Goal: Find specific page/section: Find specific page/section

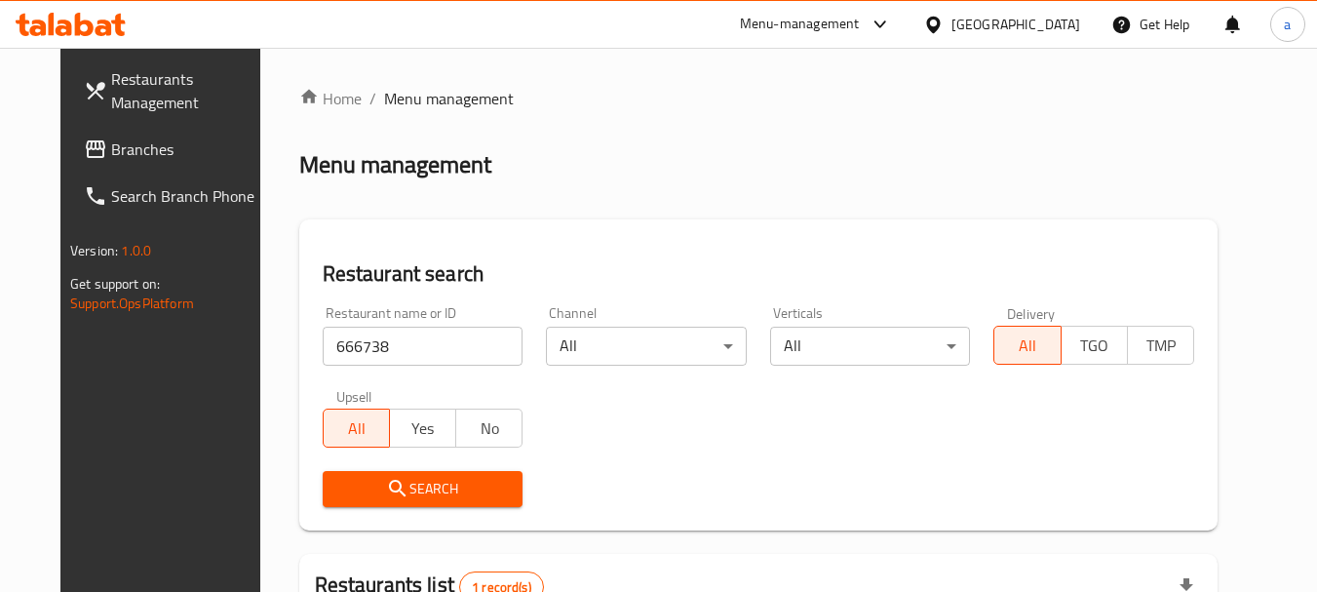
scroll to position [261, 0]
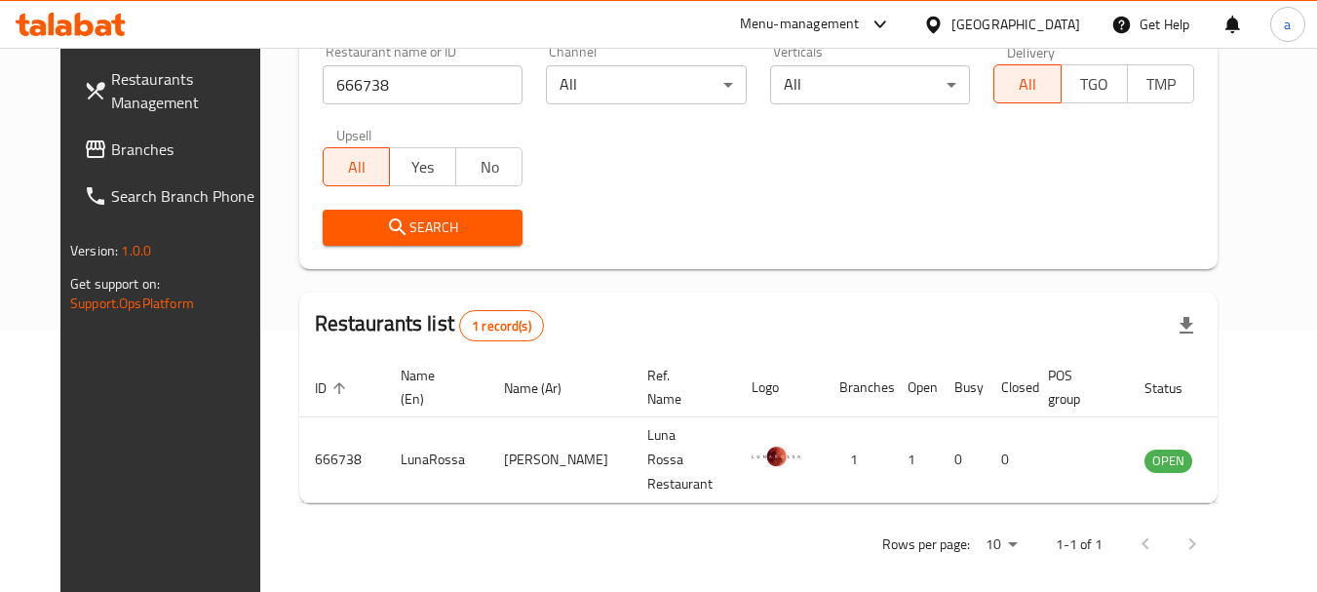
click at [1006, 23] on div "[GEOGRAPHIC_DATA]" at bounding box center [1016, 24] width 129 height 21
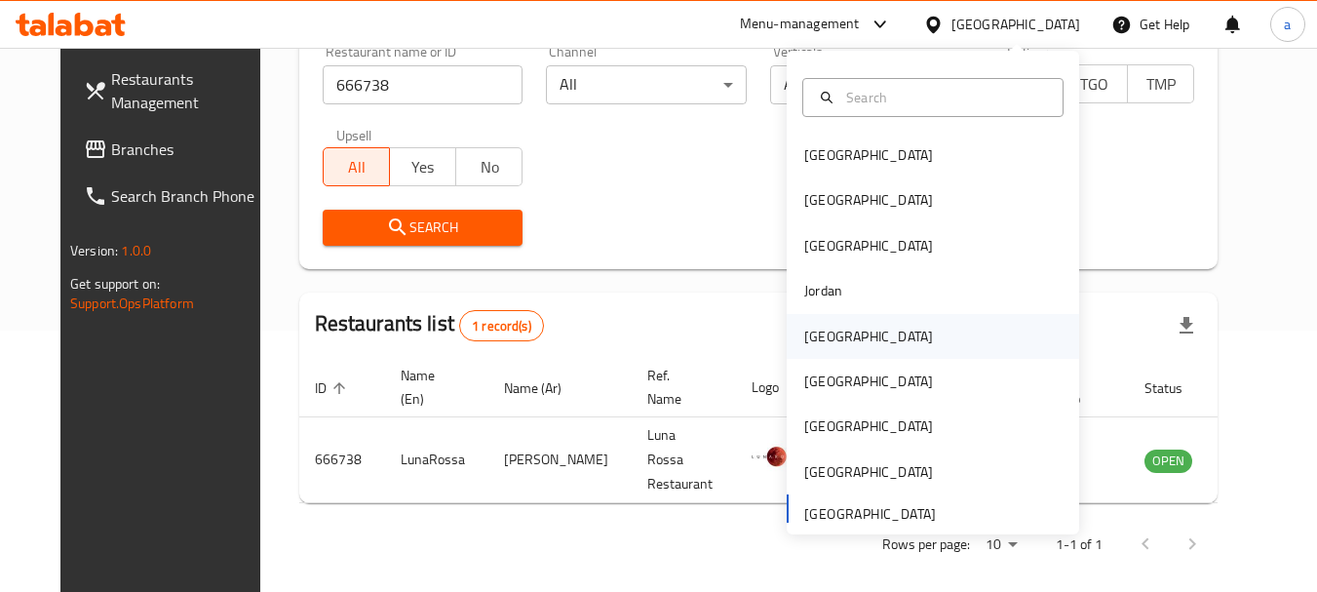
click at [878, 338] on div "[GEOGRAPHIC_DATA]" at bounding box center [933, 336] width 293 height 45
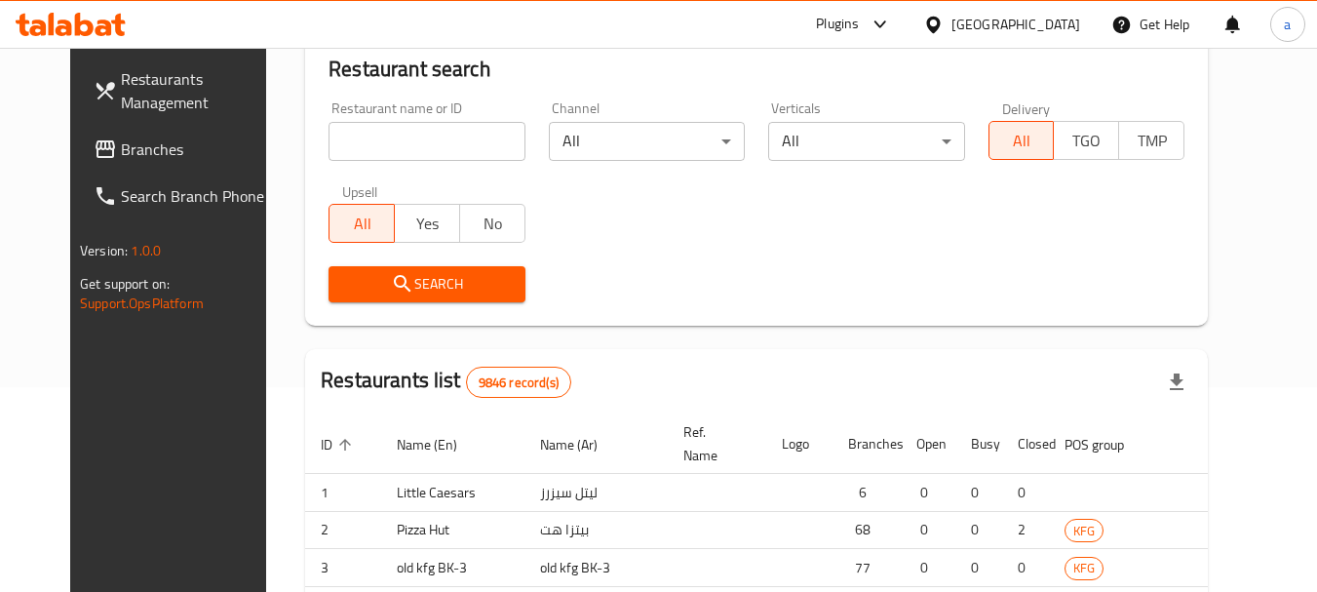
scroll to position [261, 0]
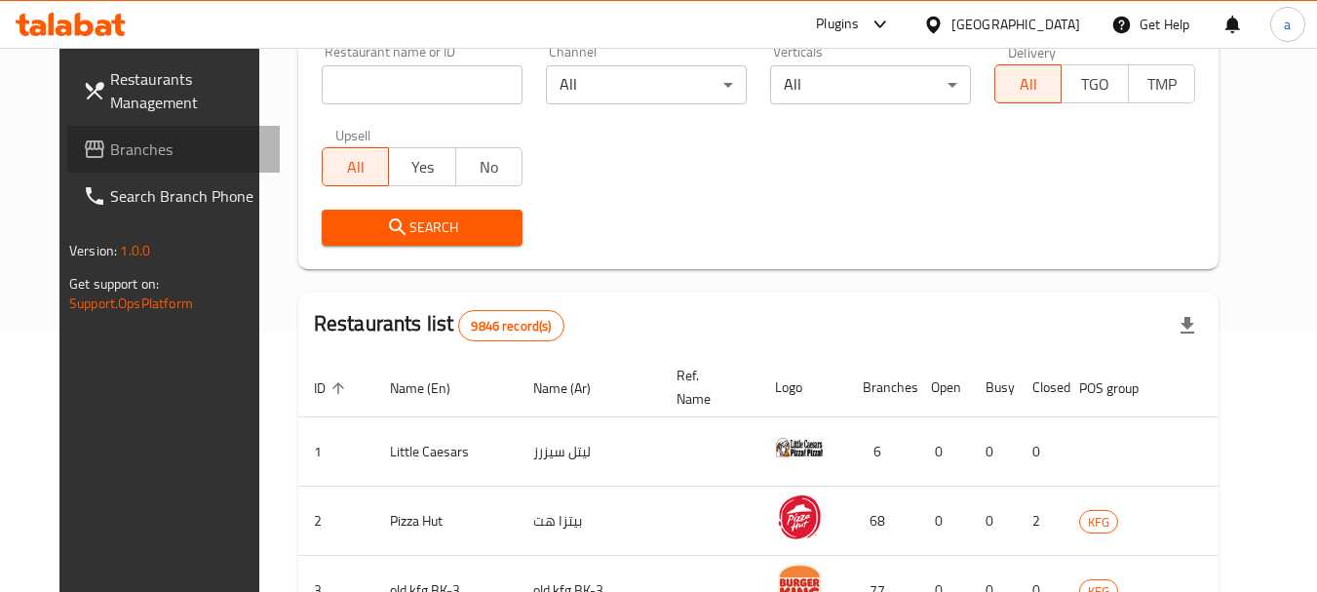
click at [110, 145] on span "Branches" at bounding box center [187, 148] width 154 height 23
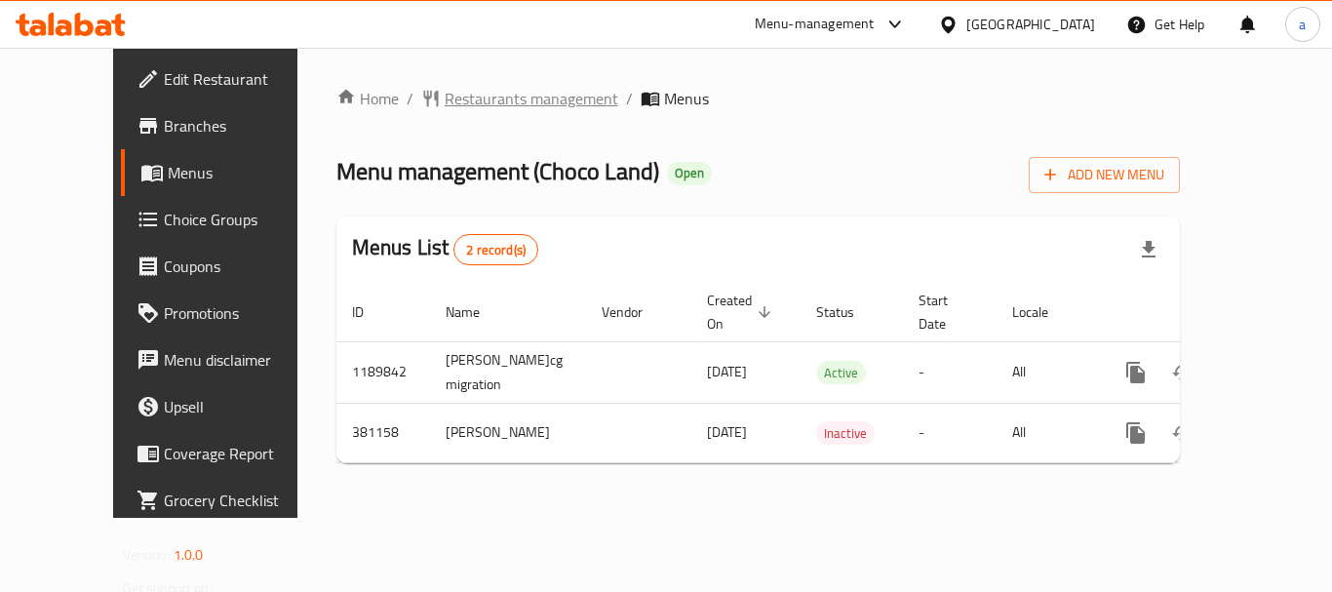
click at [482, 99] on span "Restaurants management" at bounding box center [532, 98] width 174 height 23
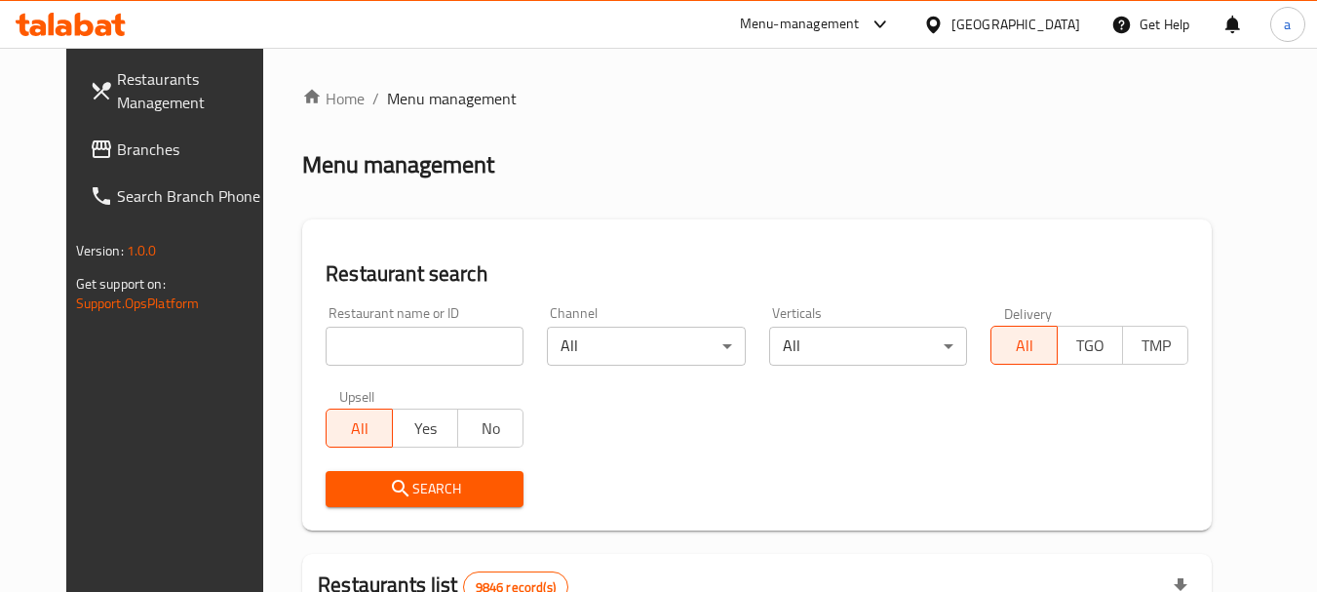
drag, startPoint x: 427, startPoint y: 354, endPoint x: 426, endPoint y: 338, distance: 15.6
click at [427, 354] on input "search" at bounding box center [425, 346] width 198 height 39
paste input "631443"
type input "631443"
click at [419, 488] on span "Search" at bounding box center [424, 489] width 167 height 24
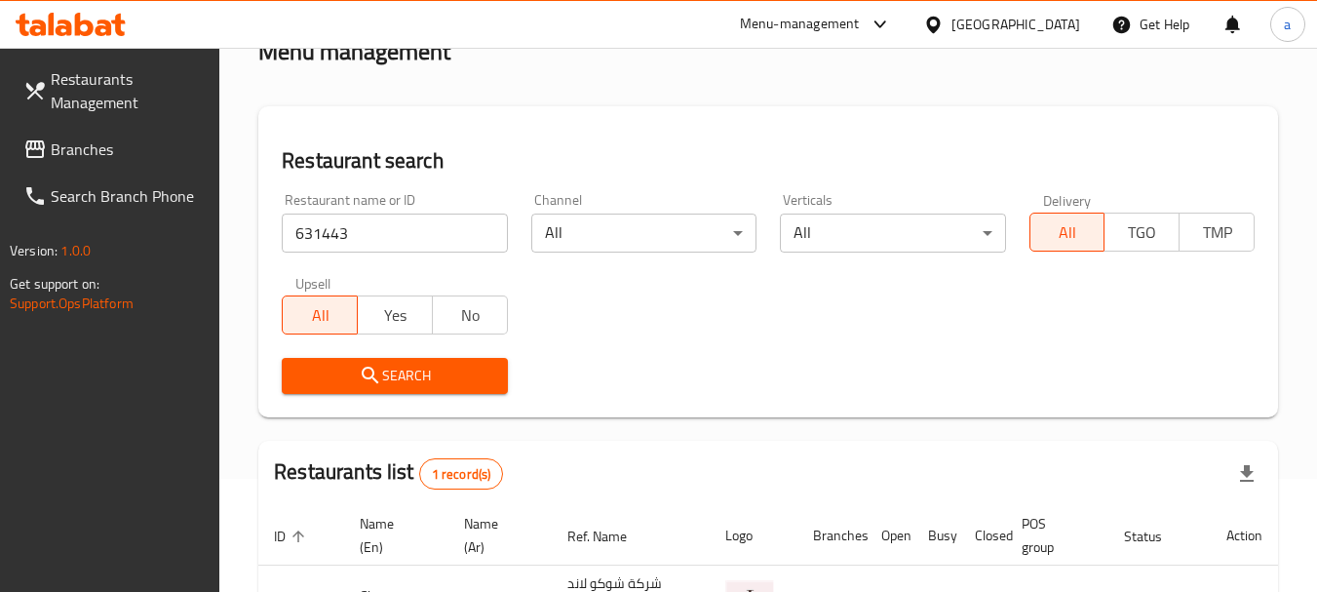
scroll to position [278, 0]
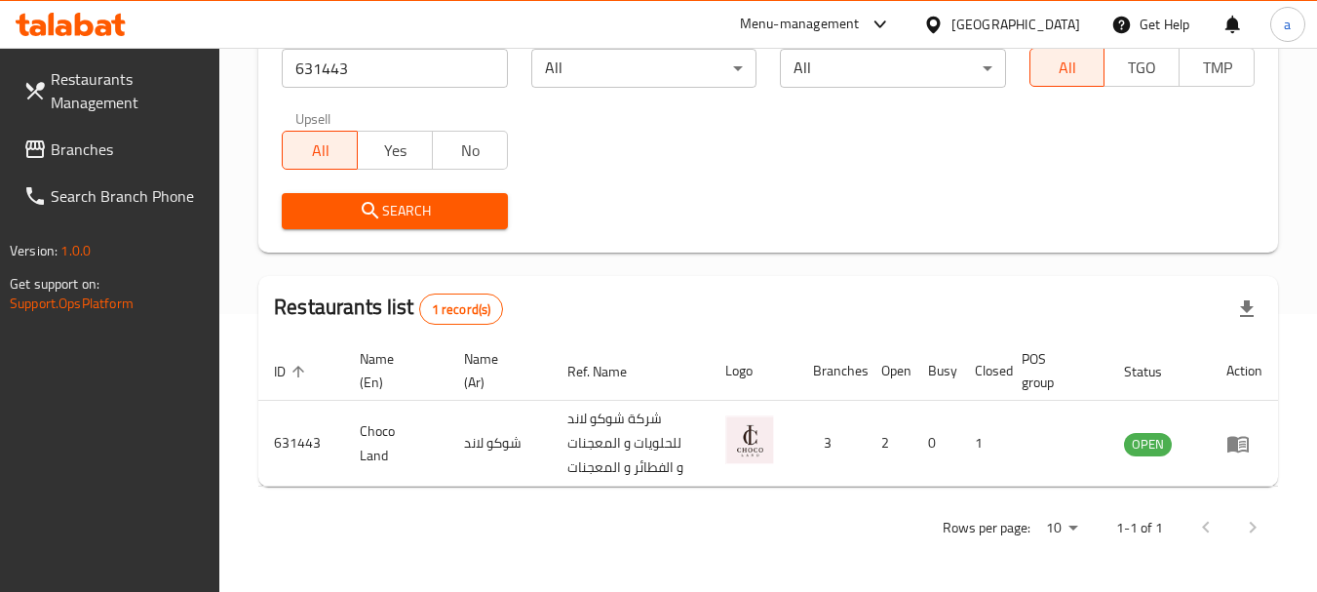
click at [1061, 22] on div "[GEOGRAPHIC_DATA]" at bounding box center [1016, 24] width 129 height 21
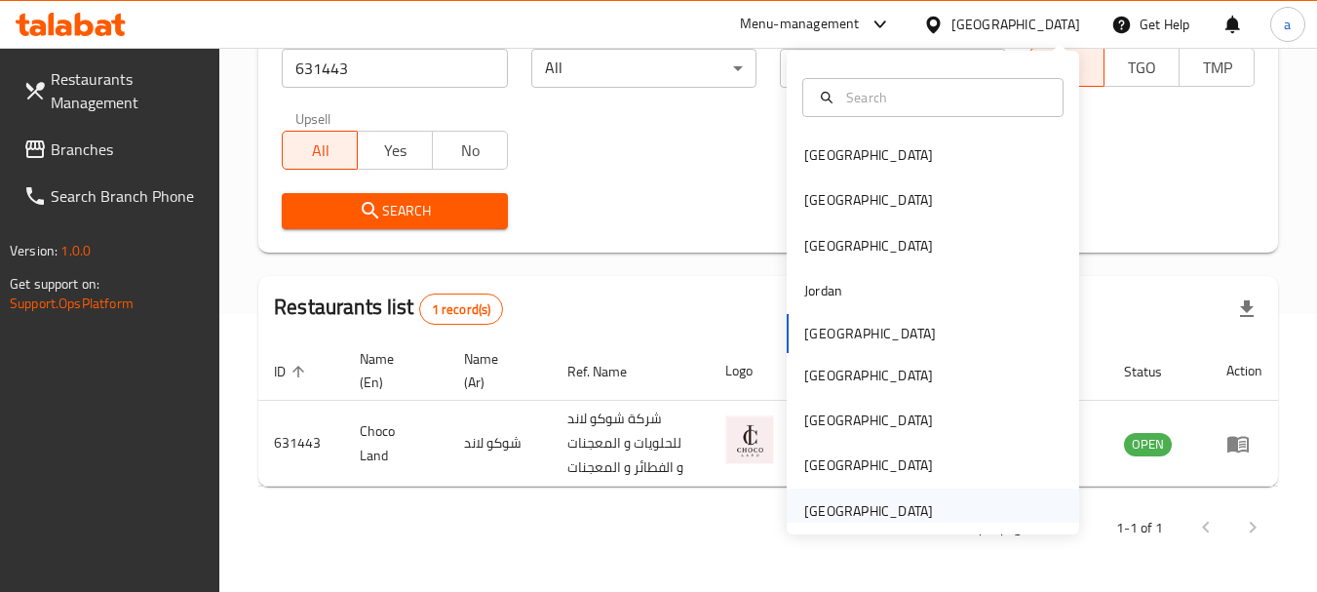
click at [916, 514] on div "United Arab Emirates" at bounding box center [868, 510] width 129 height 21
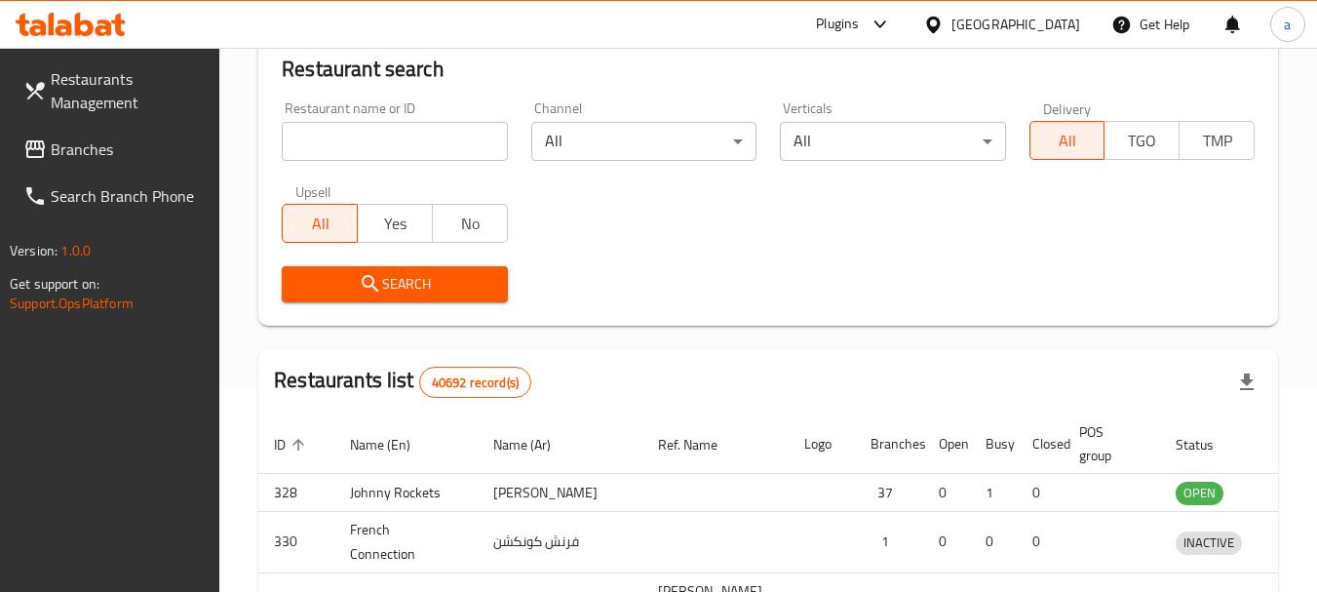
scroll to position [278, 0]
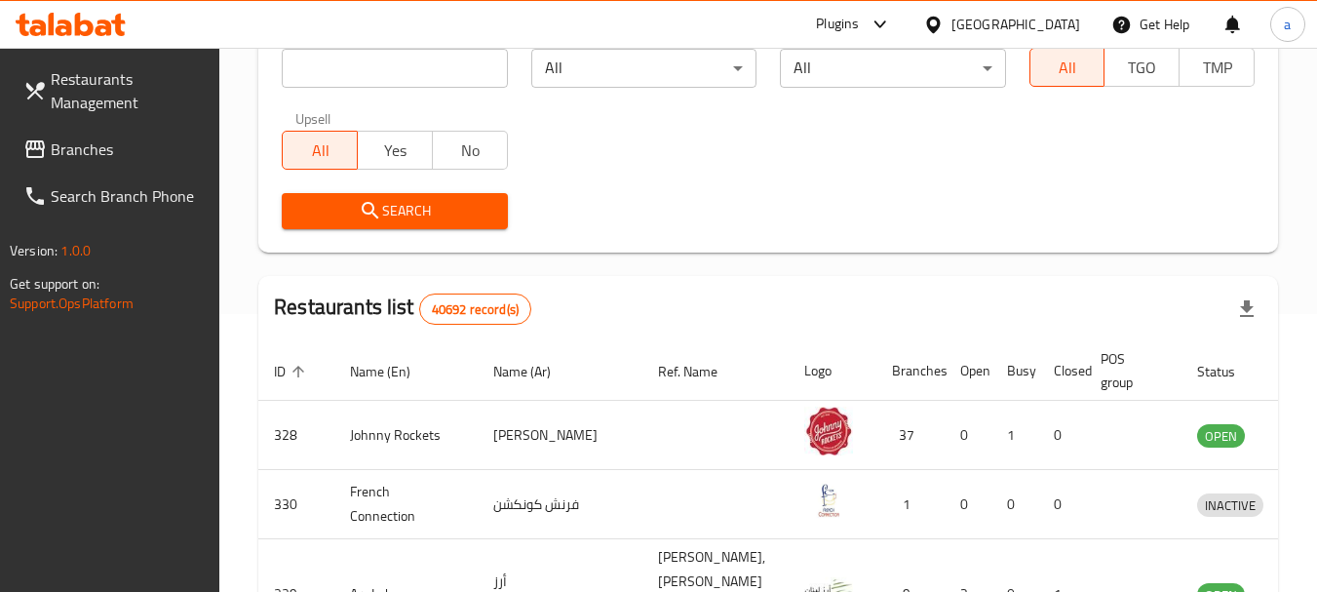
click at [89, 151] on span "Branches" at bounding box center [128, 148] width 154 height 23
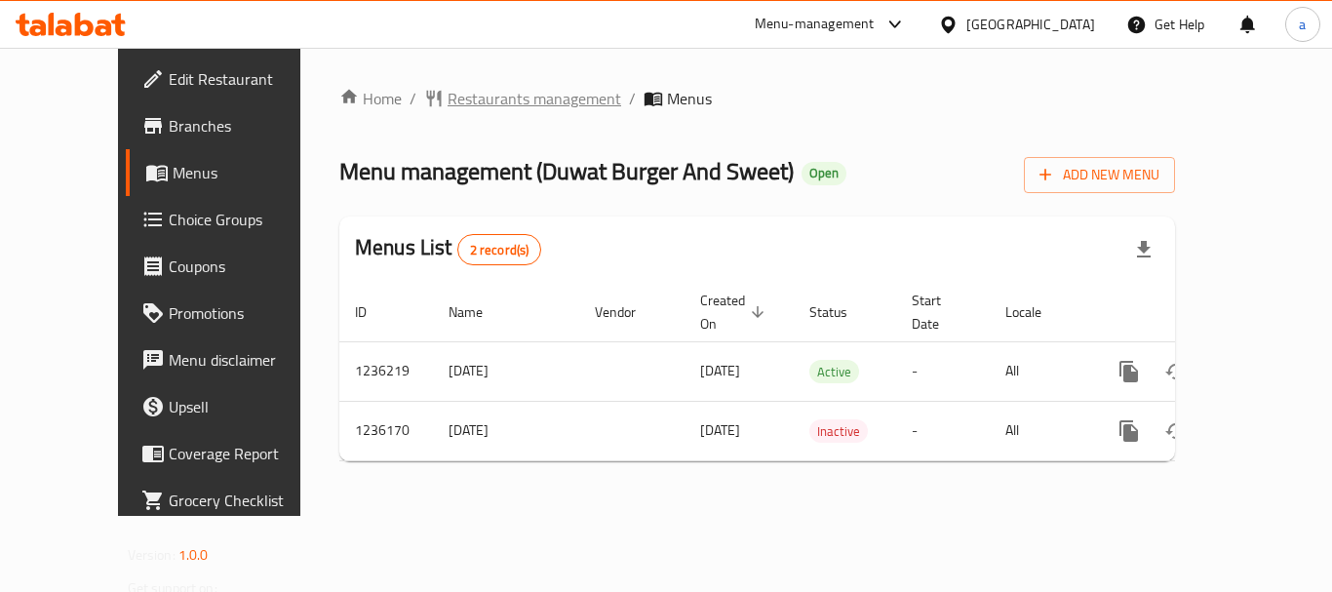
click at [476, 101] on span "Restaurants management" at bounding box center [535, 98] width 174 height 23
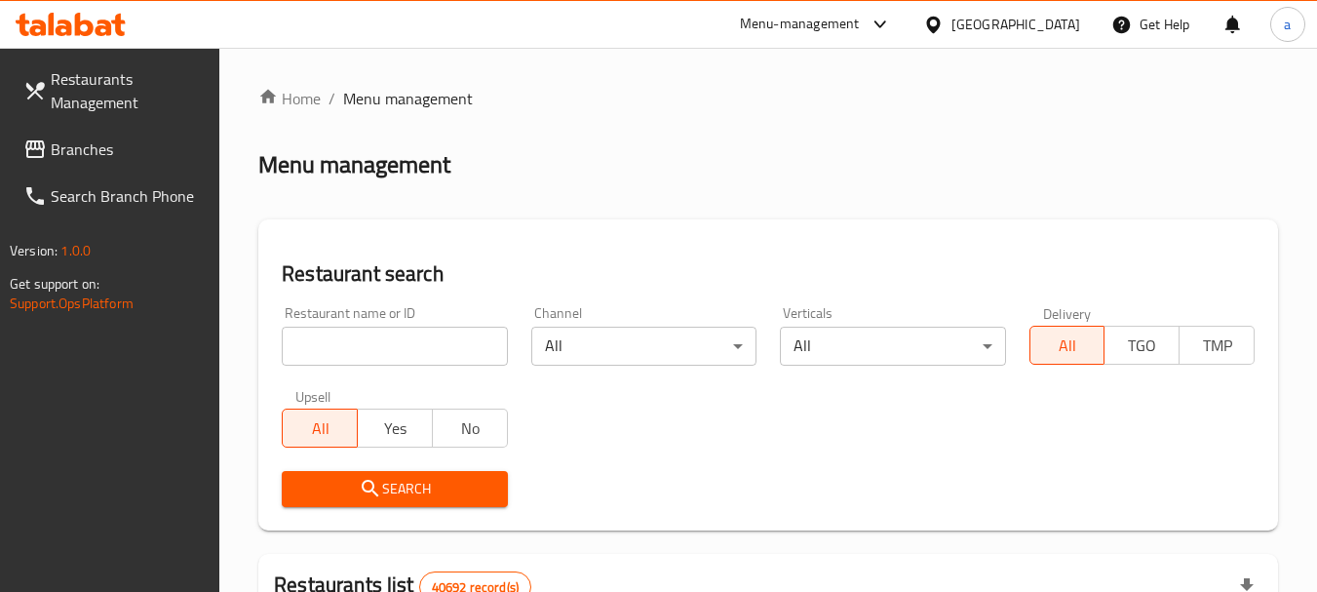
click at [437, 345] on input "search" at bounding box center [394, 346] width 225 height 39
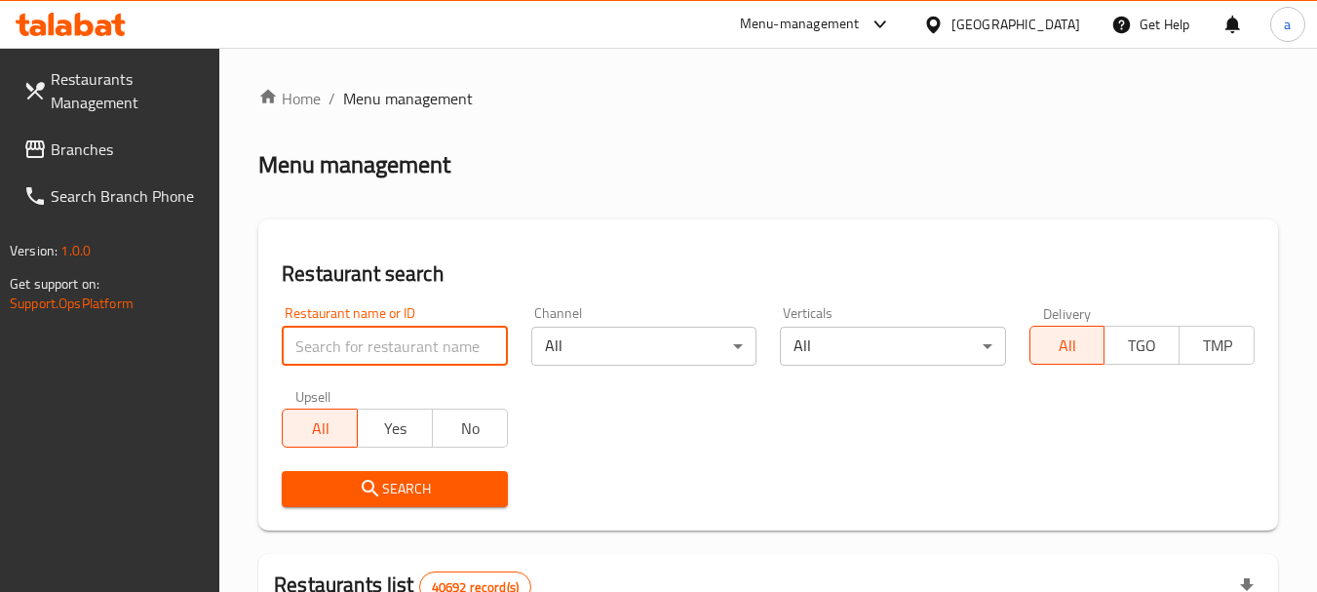
paste input "679033"
type input "679033"
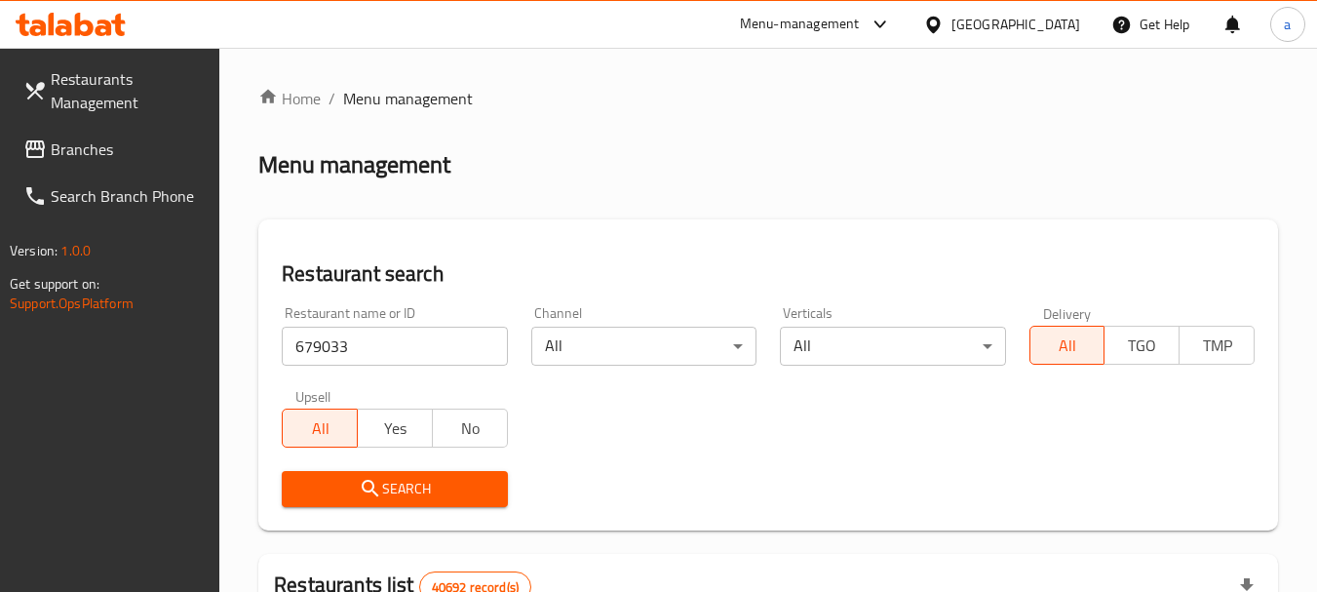
click at [462, 486] on span "Search" at bounding box center [394, 489] width 194 height 24
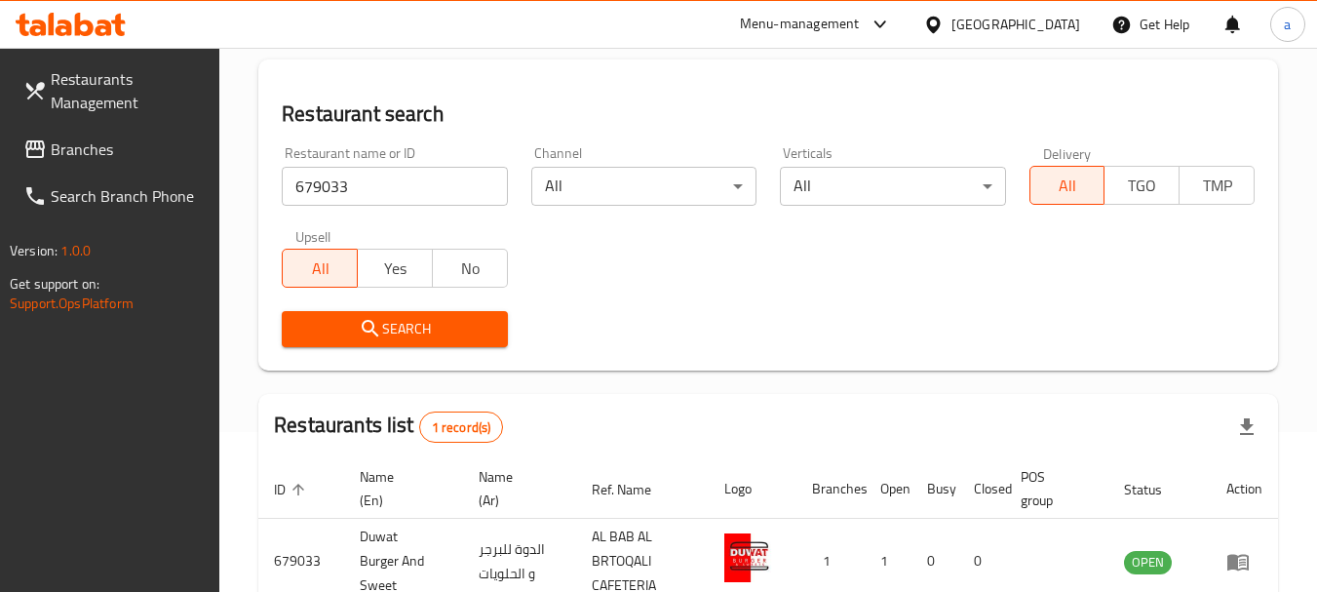
scroll to position [278, 0]
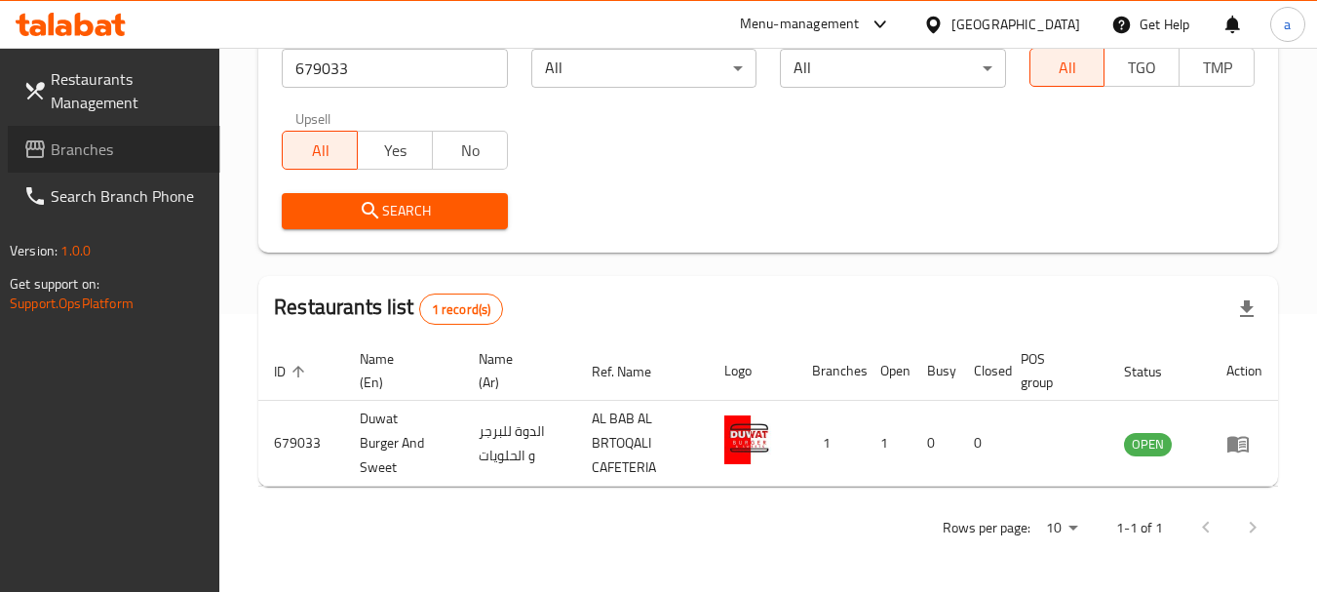
click at [91, 139] on span "Branches" at bounding box center [128, 148] width 154 height 23
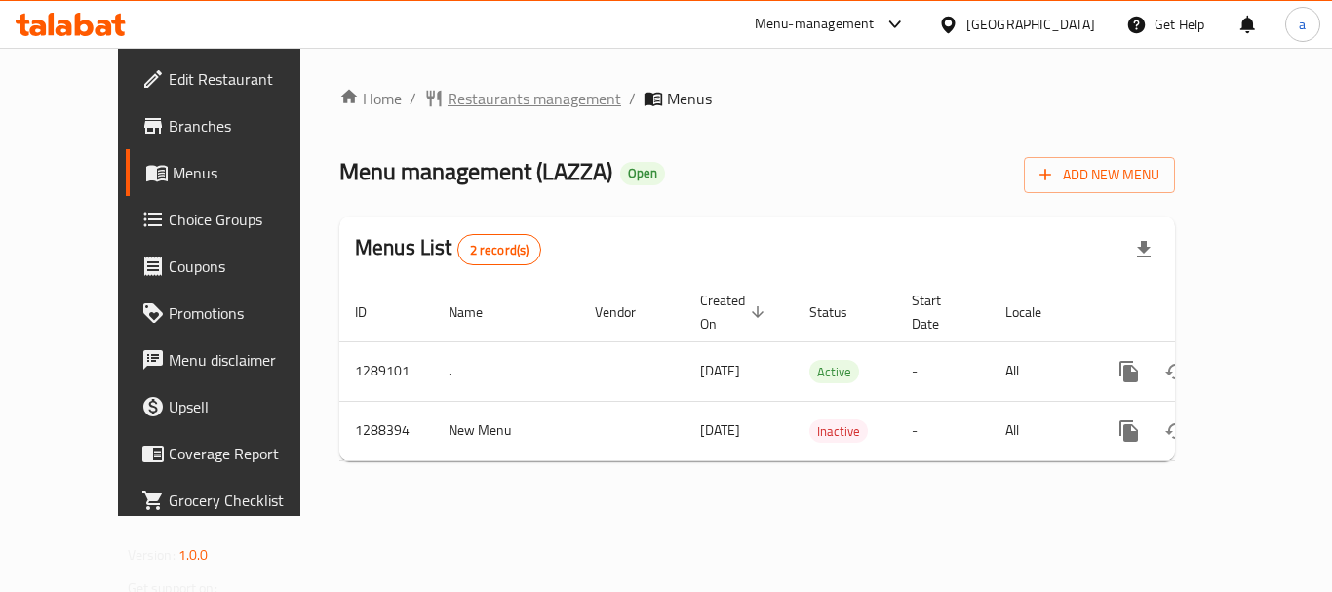
click at [448, 99] on span "Restaurants management" at bounding box center [535, 98] width 174 height 23
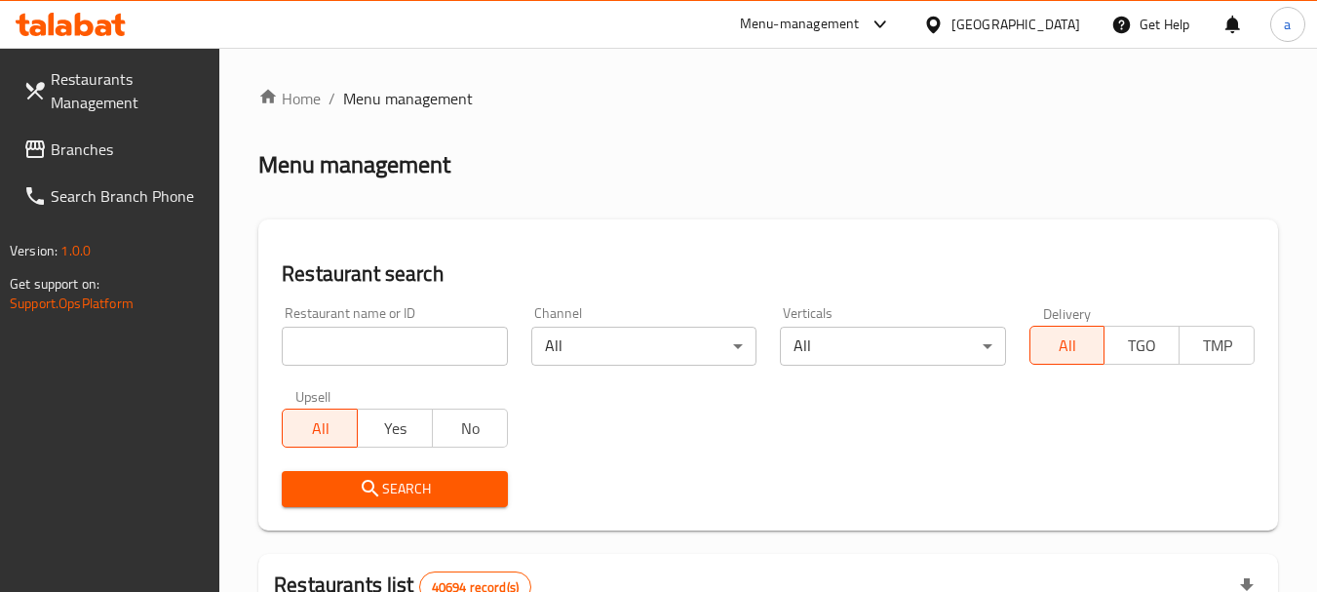
click at [403, 336] on input "search" at bounding box center [394, 346] width 225 height 39
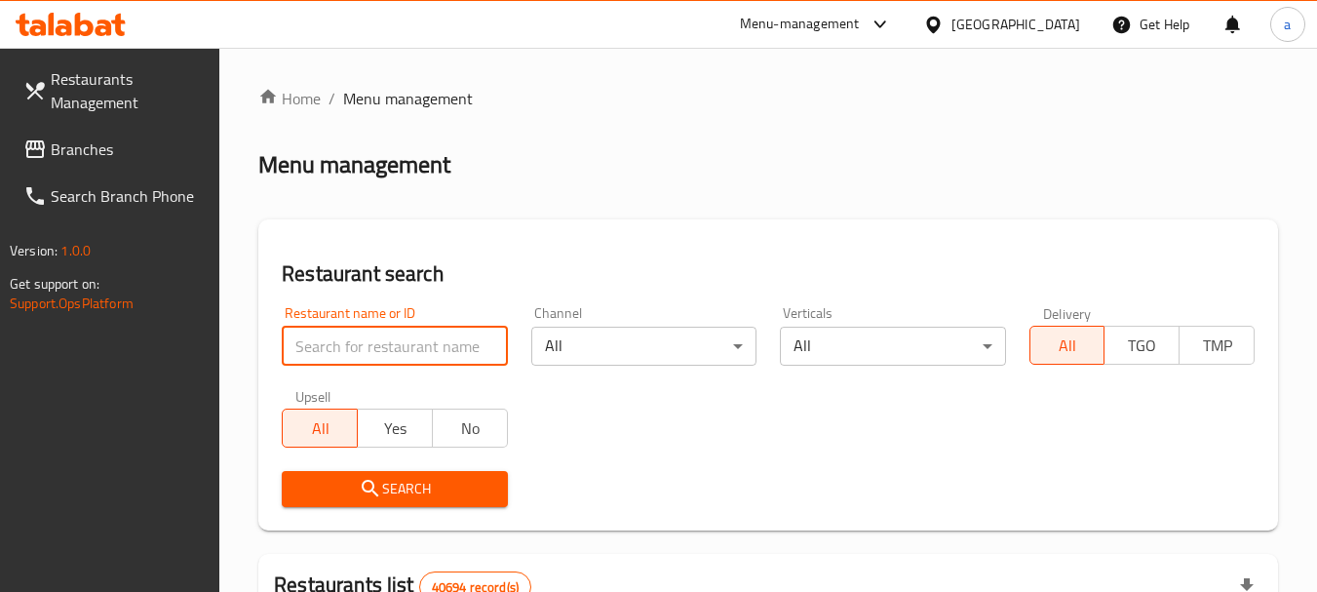
paste input "697175"
type input "697175"
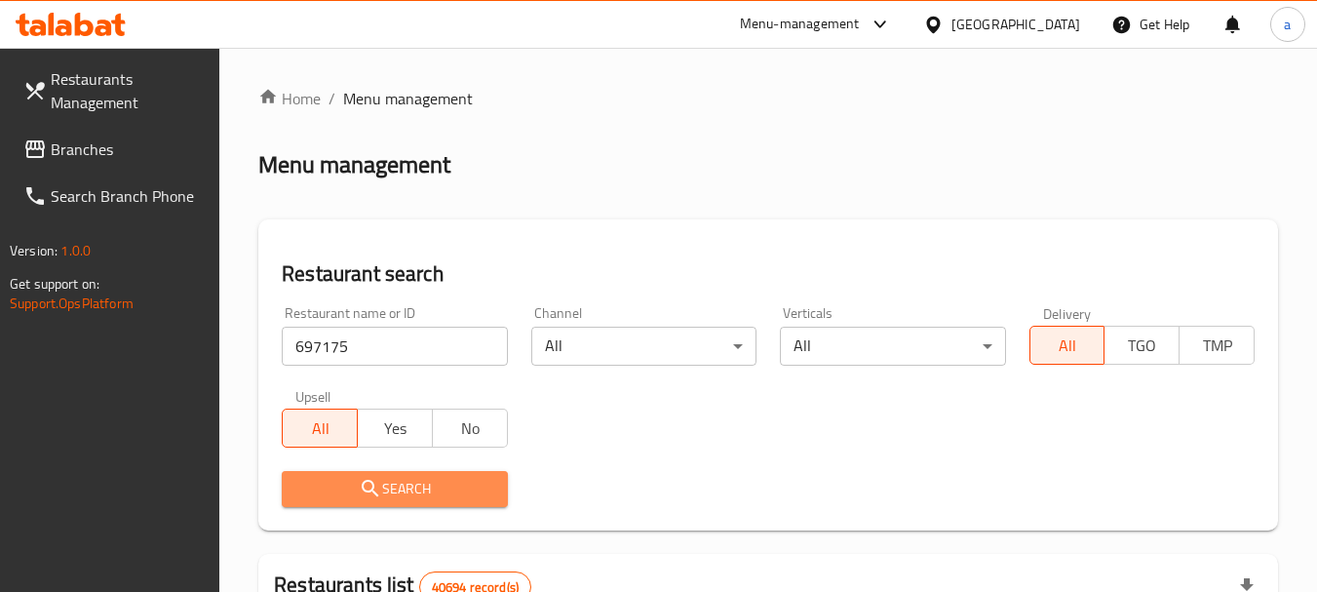
click at [481, 493] on span "Search" at bounding box center [394, 489] width 194 height 24
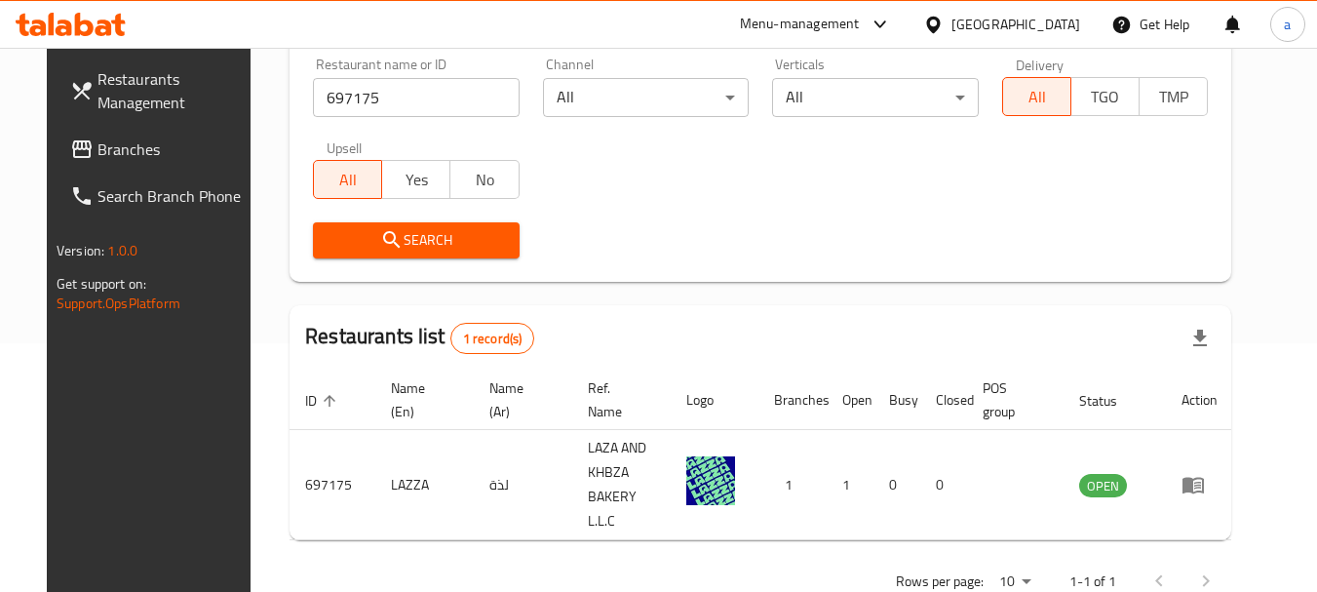
scroll to position [261, 0]
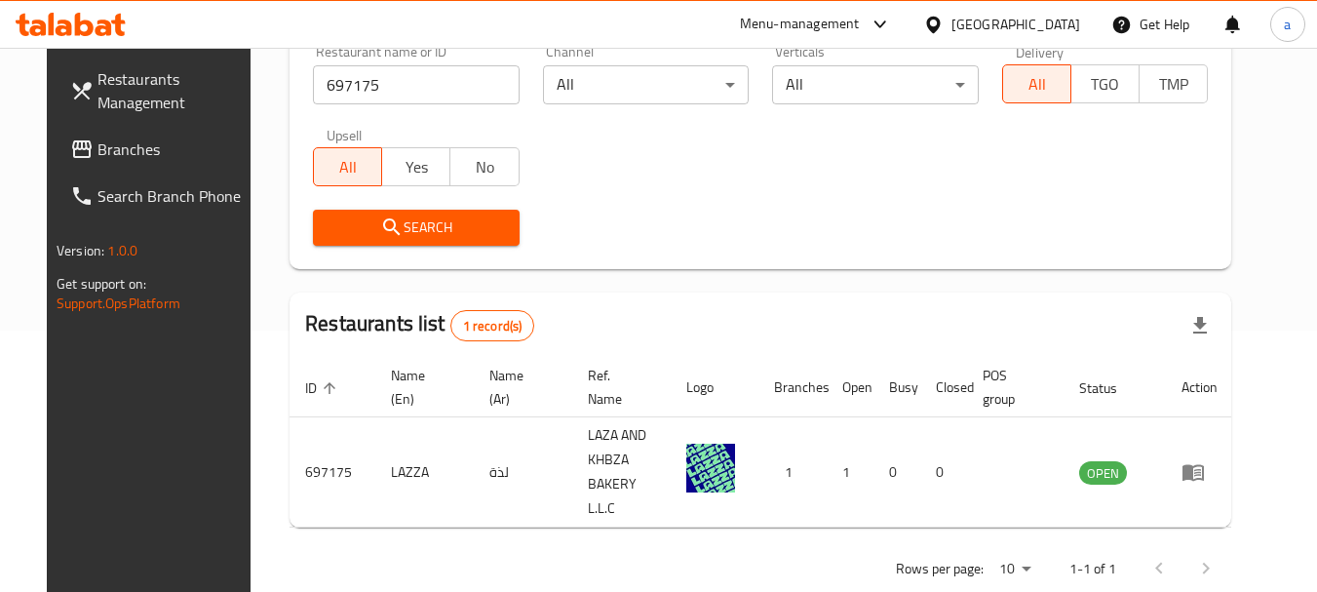
click at [98, 149] on span "Branches" at bounding box center [175, 148] width 154 height 23
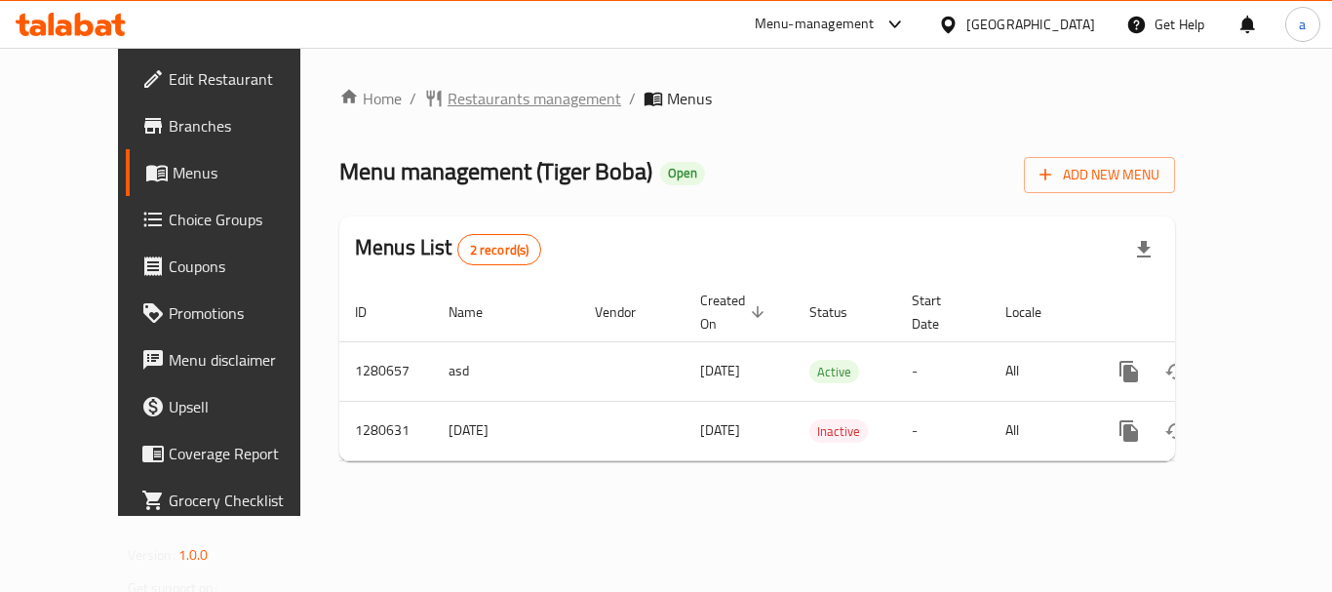
click at [488, 105] on span "Restaurants management" at bounding box center [535, 98] width 174 height 23
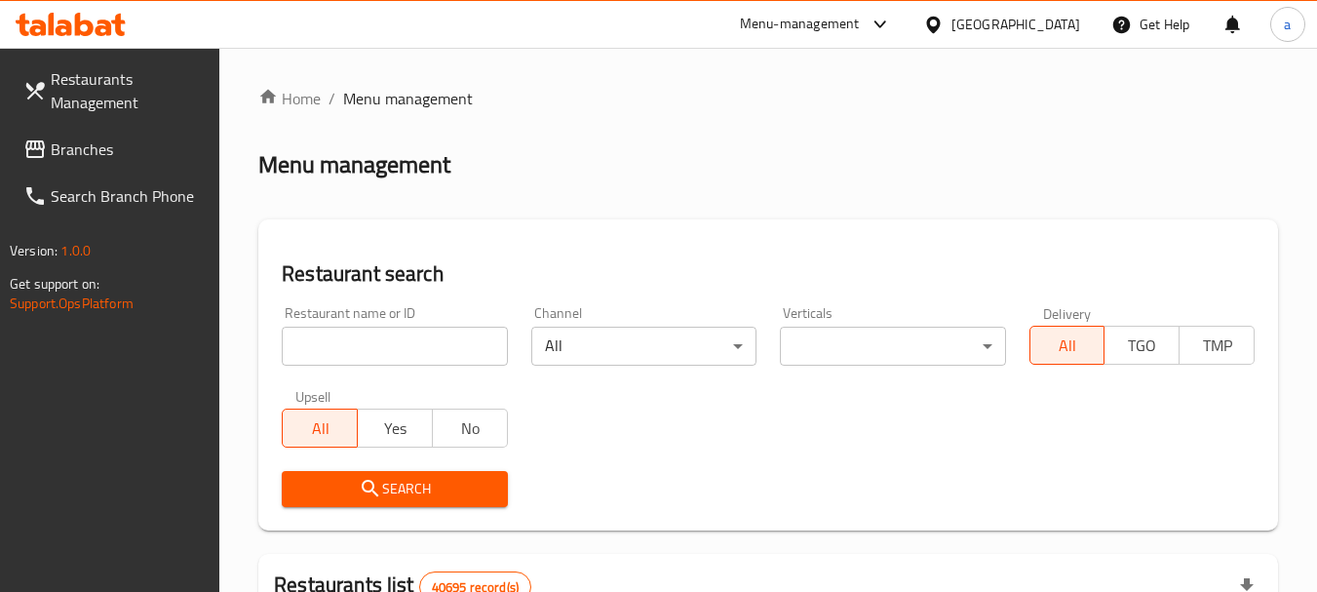
click at [418, 333] on input "search" at bounding box center [394, 346] width 225 height 39
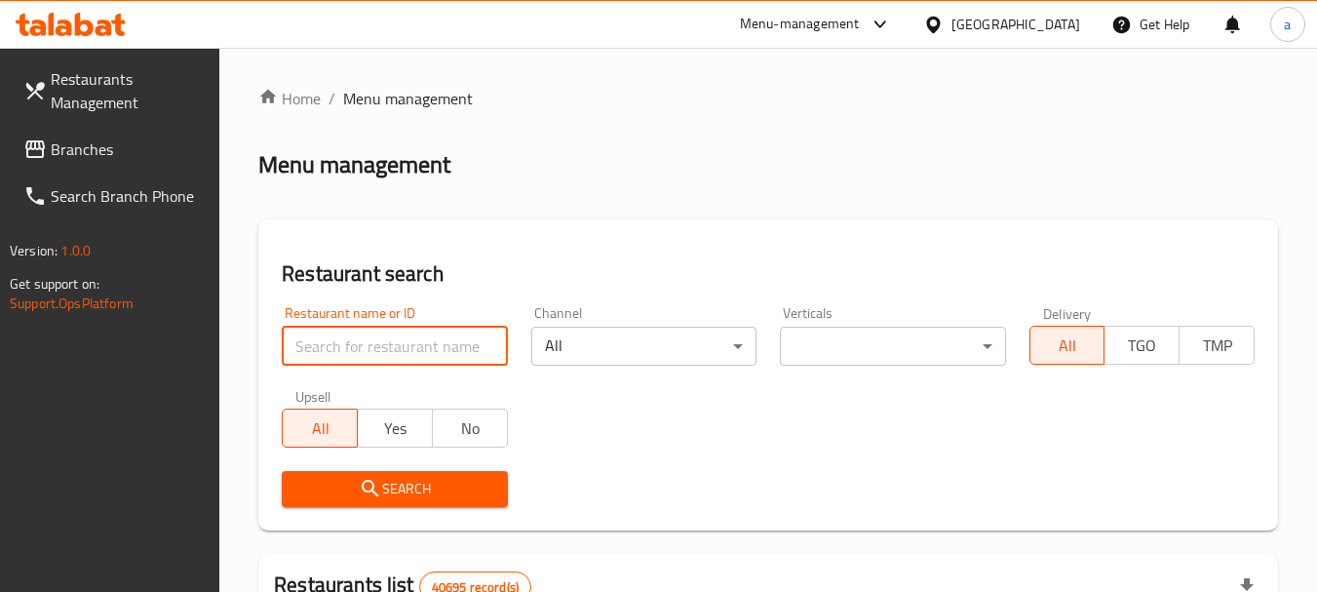
paste input "693929"
type input "693929"
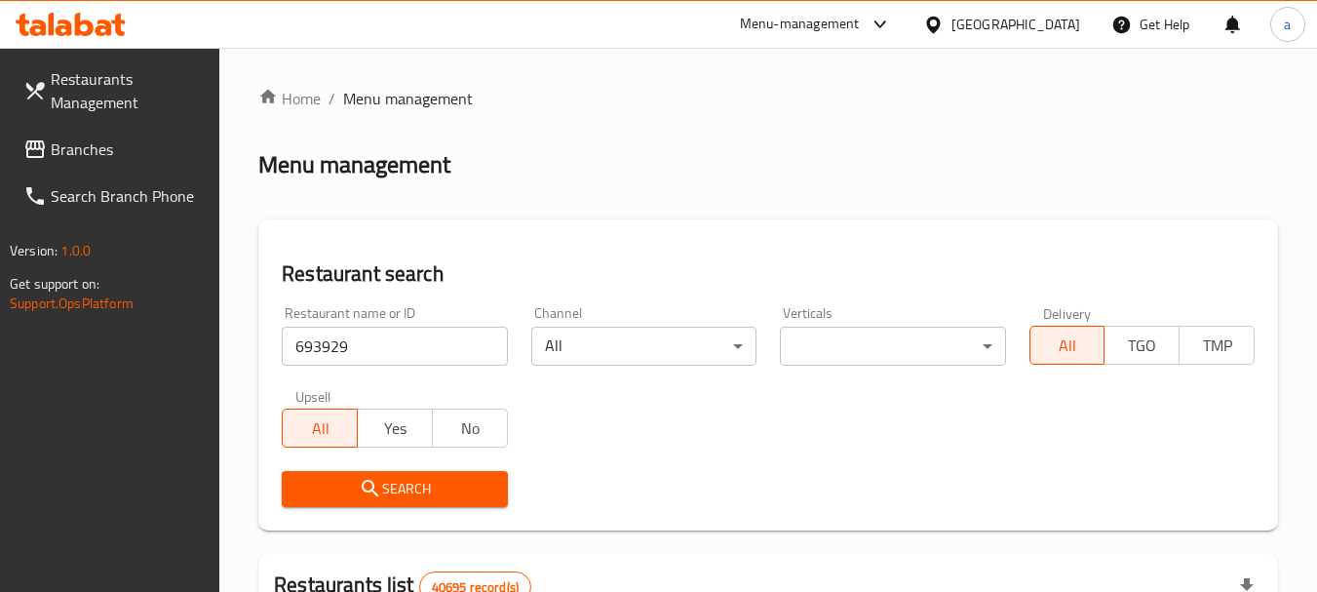
click at [420, 483] on span "Search" at bounding box center [394, 489] width 194 height 24
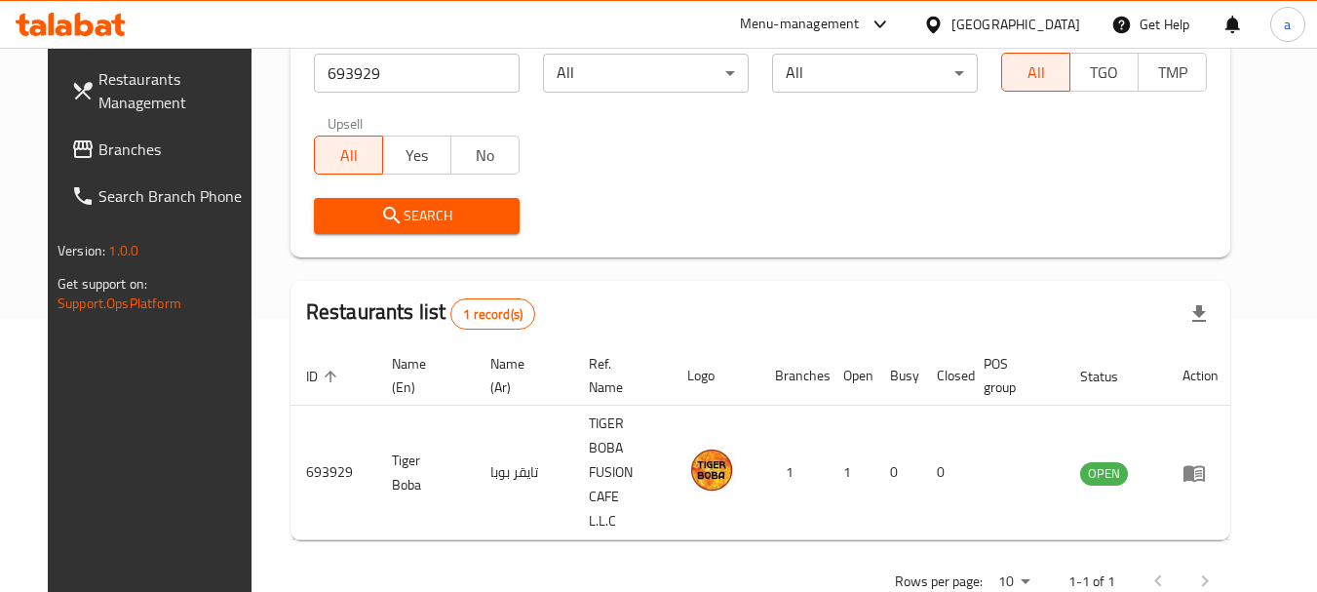
scroll to position [278, 0]
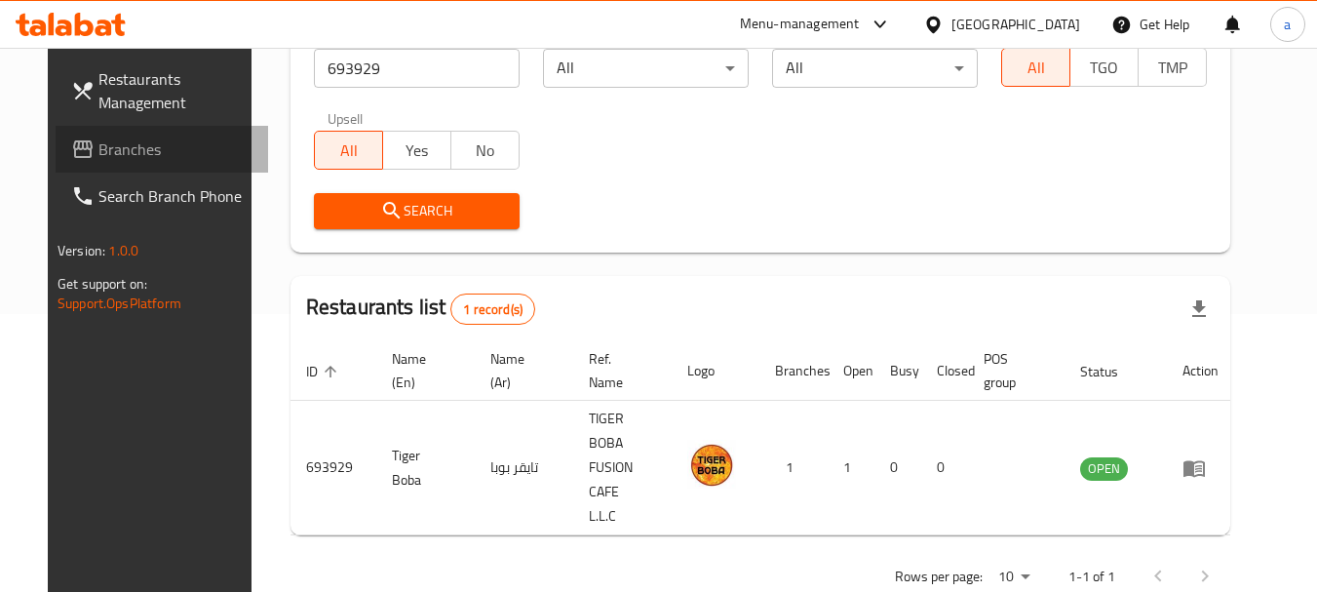
click at [98, 146] on span "Branches" at bounding box center [175, 148] width 154 height 23
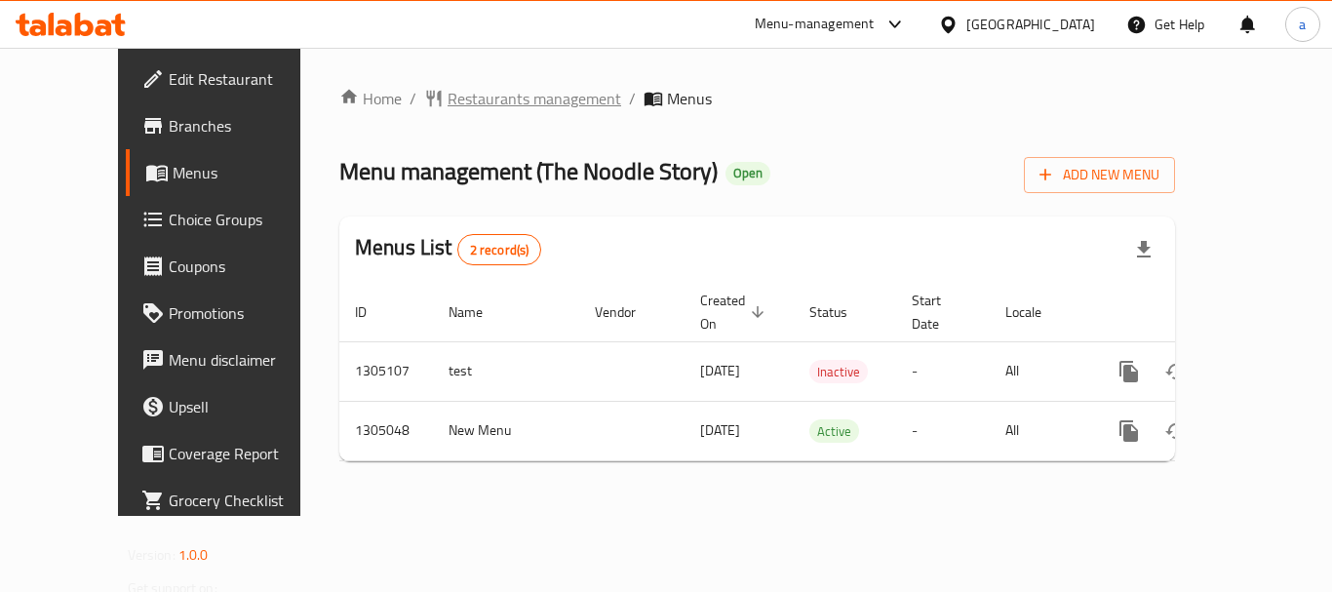
click at [502, 98] on span "Restaurants management" at bounding box center [535, 98] width 174 height 23
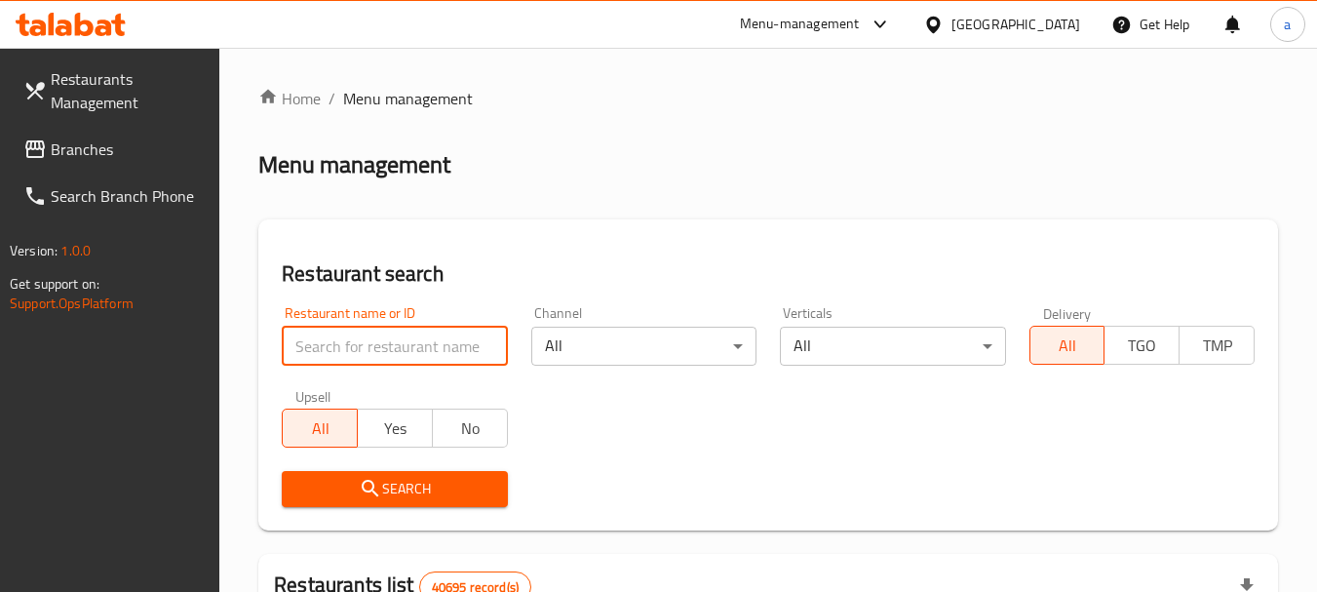
click at [388, 351] on input "search" at bounding box center [394, 346] width 225 height 39
paste input "703529"
type input "703529"
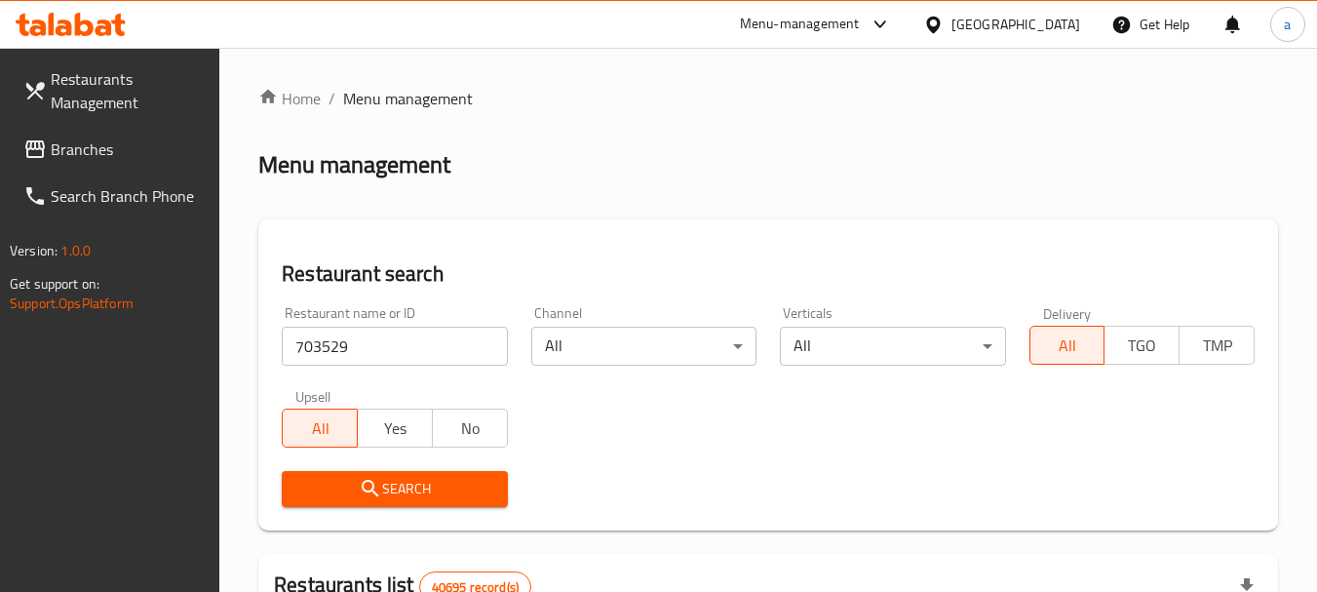
click at [396, 477] on span "Search" at bounding box center [394, 489] width 194 height 24
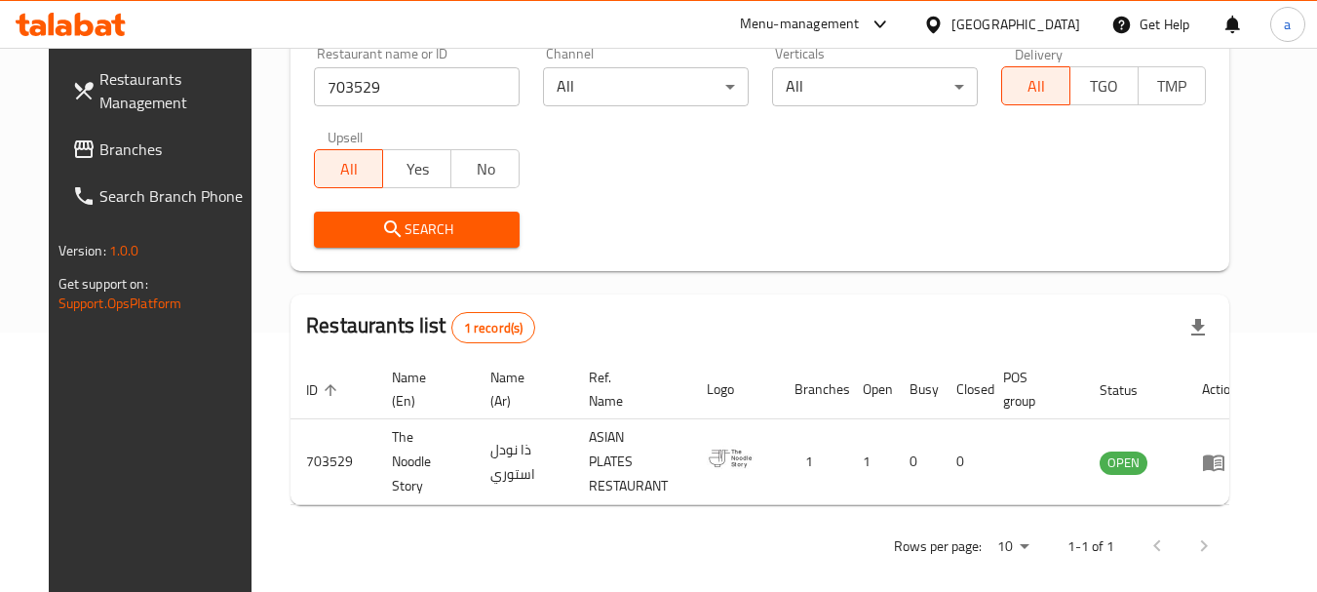
scroll to position [261, 0]
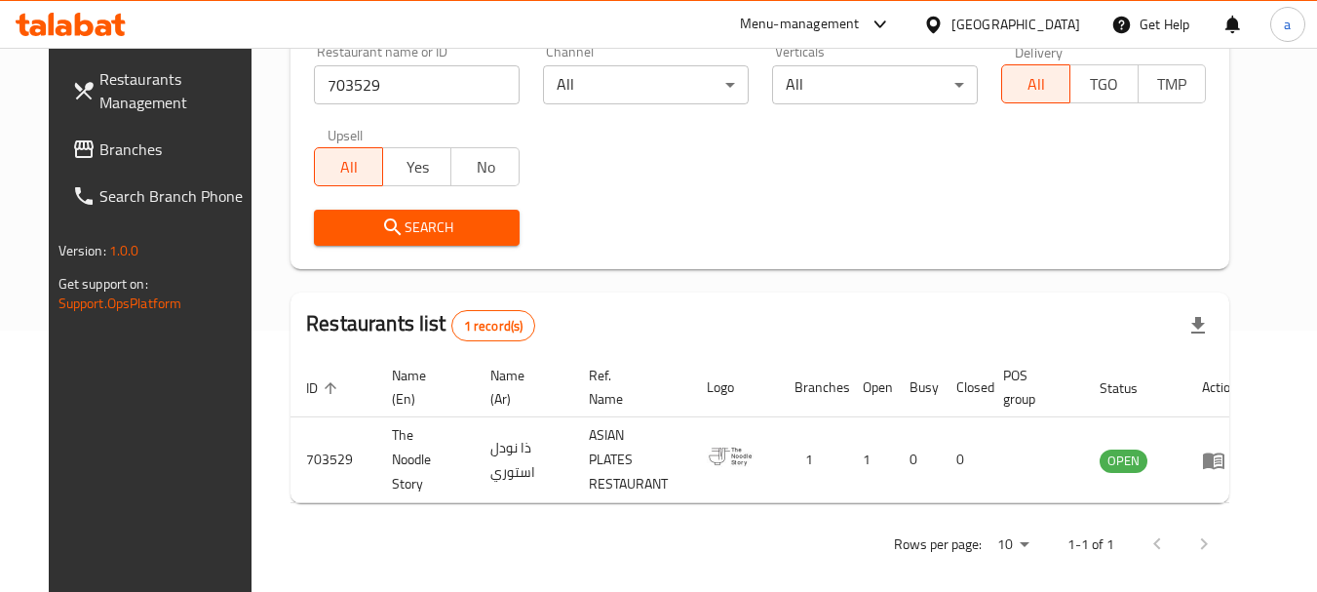
click at [994, 29] on div "United Arab Emirates" at bounding box center [1016, 24] width 129 height 21
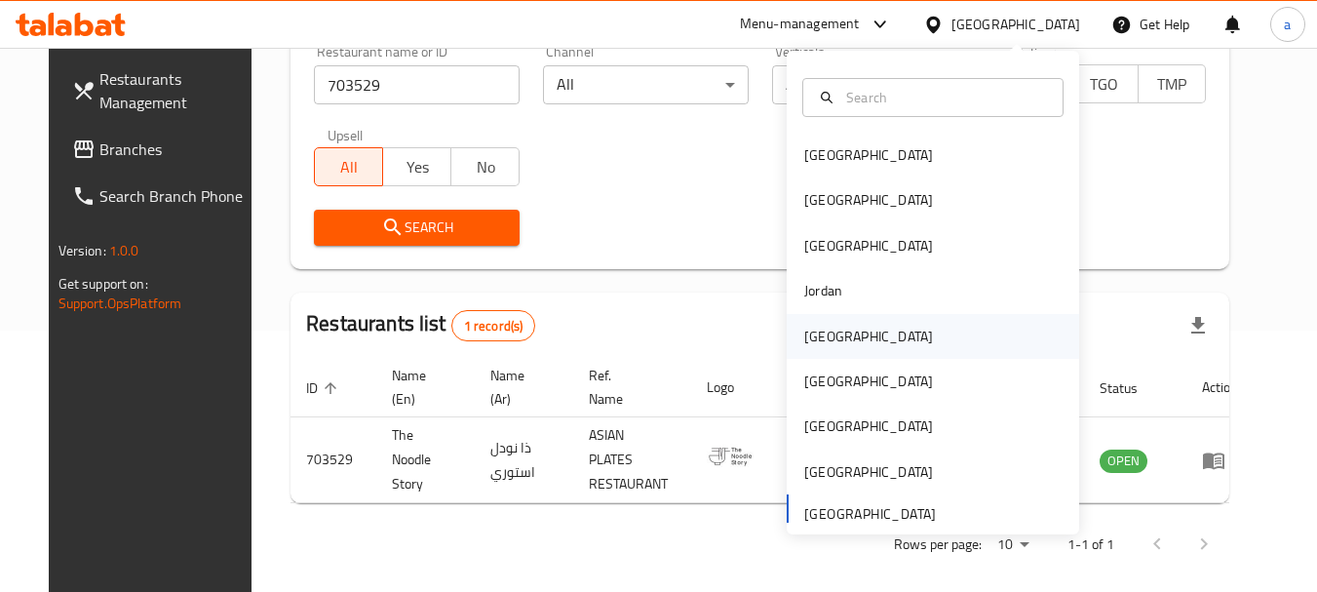
click at [830, 336] on div "[GEOGRAPHIC_DATA]" at bounding box center [868, 336] width 129 height 21
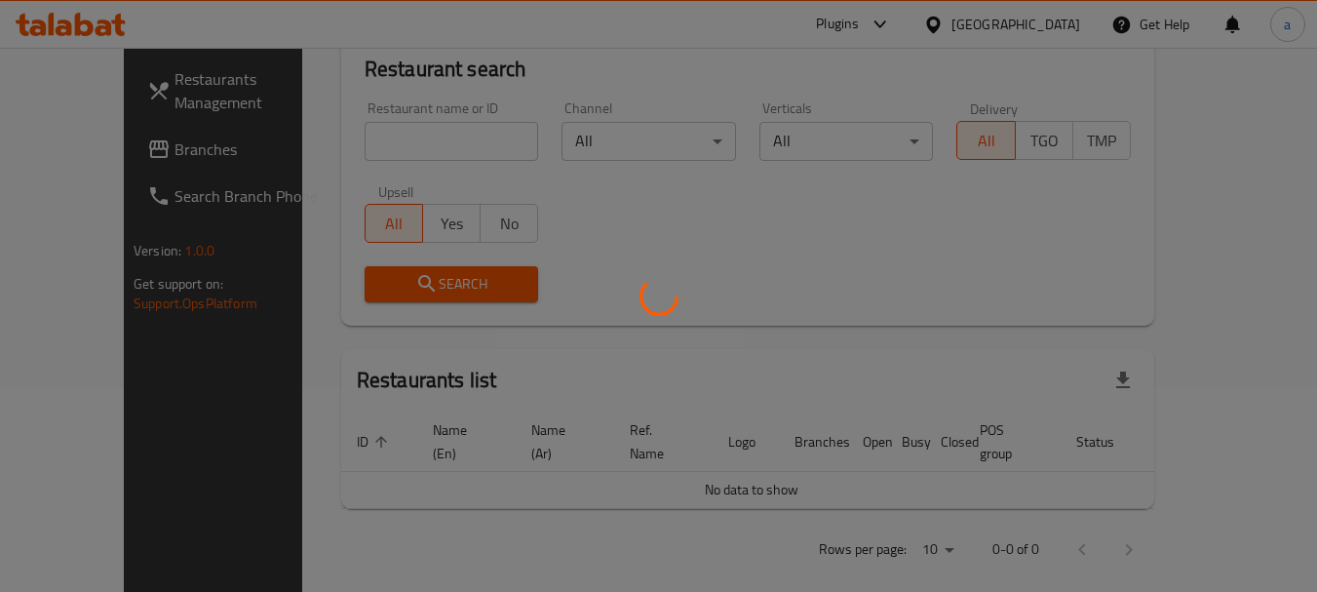
scroll to position [261, 0]
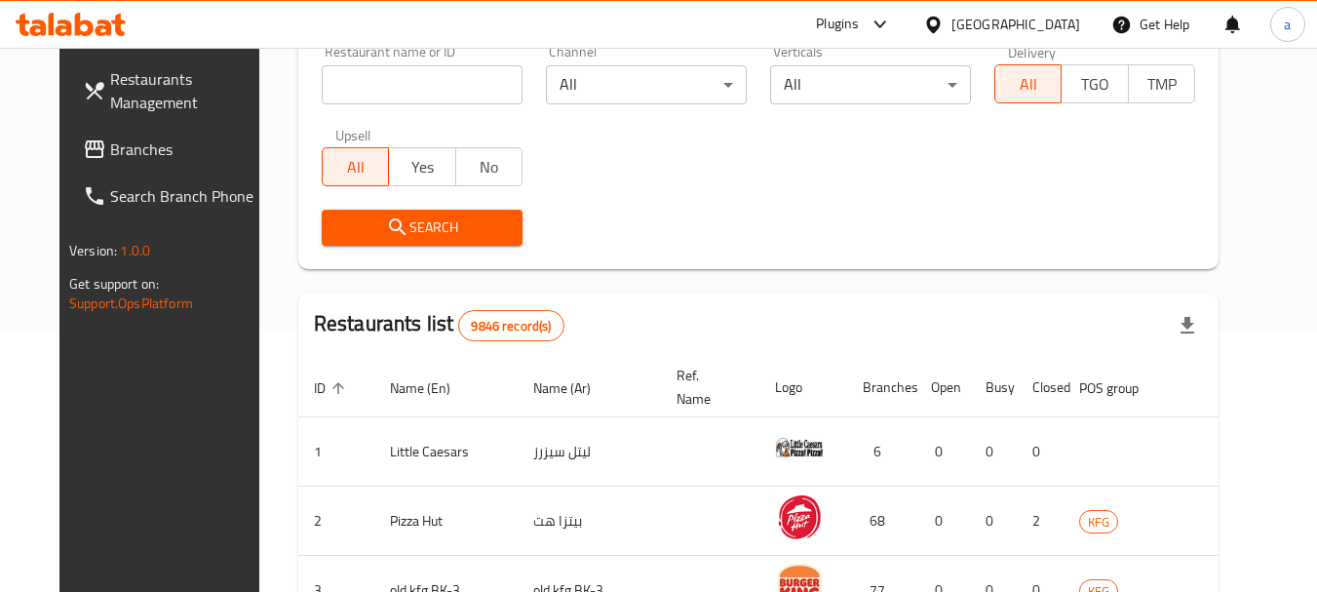
click at [110, 141] on span "Branches" at bounding box center [187, 148] width 154 height 23
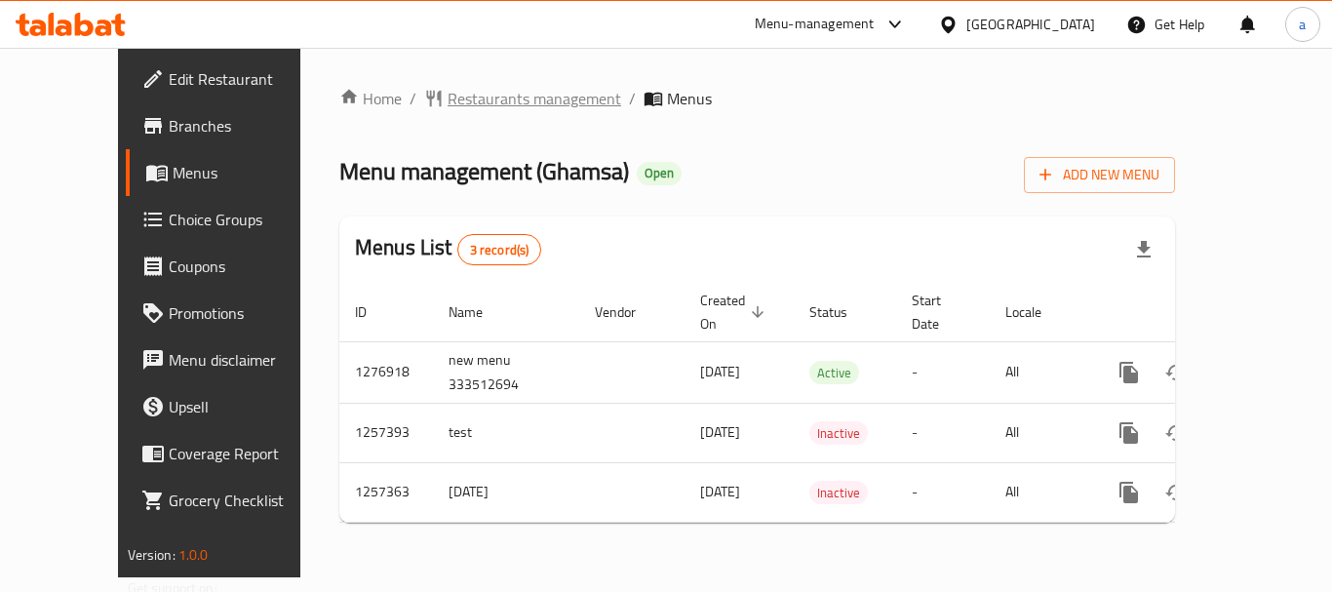
click at [489, 108] on span "Restaurants management" at bounding box center [535, 98] width 174 height 23
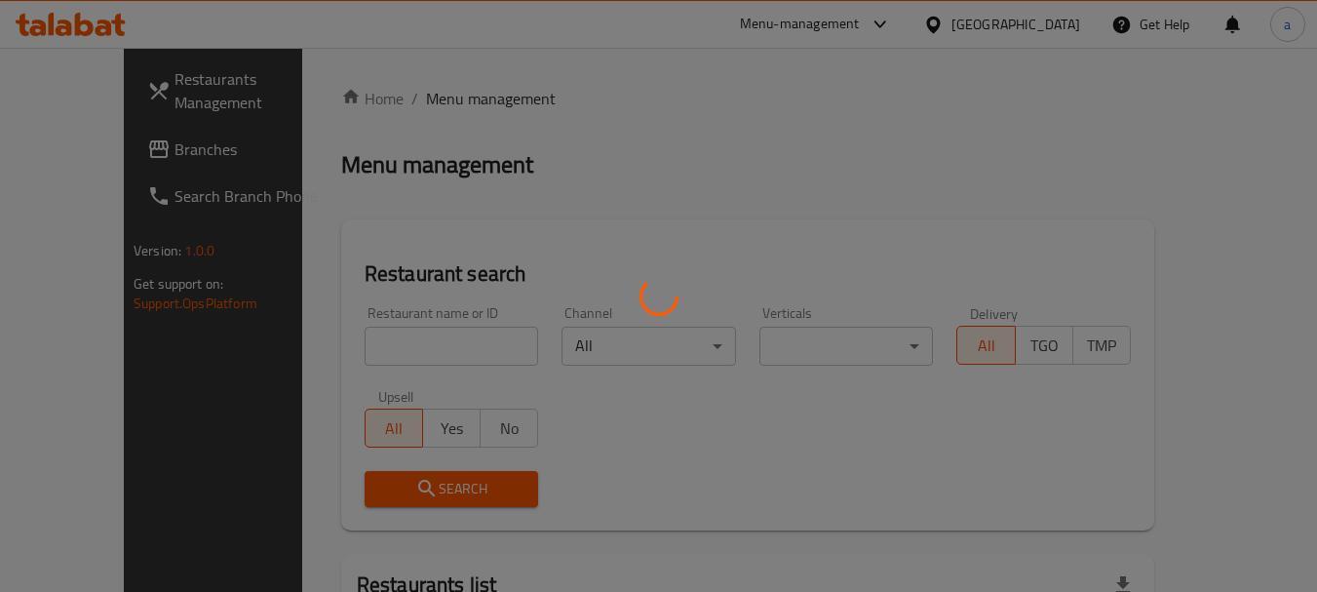
click at [447, 345] on div at bounding box center [658, 296] width 1317 height 592
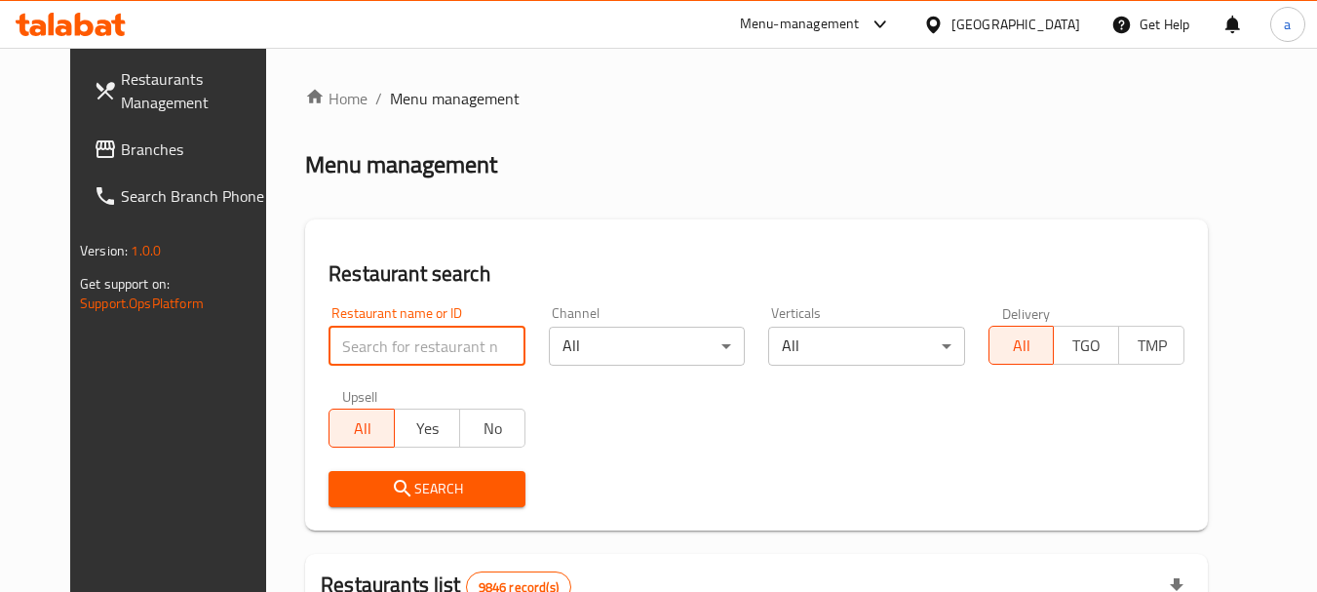
click at [454, 349] on input "search" at bounding box center [427, 346] width 196 height 39
paste input "683403"
type input "683403"
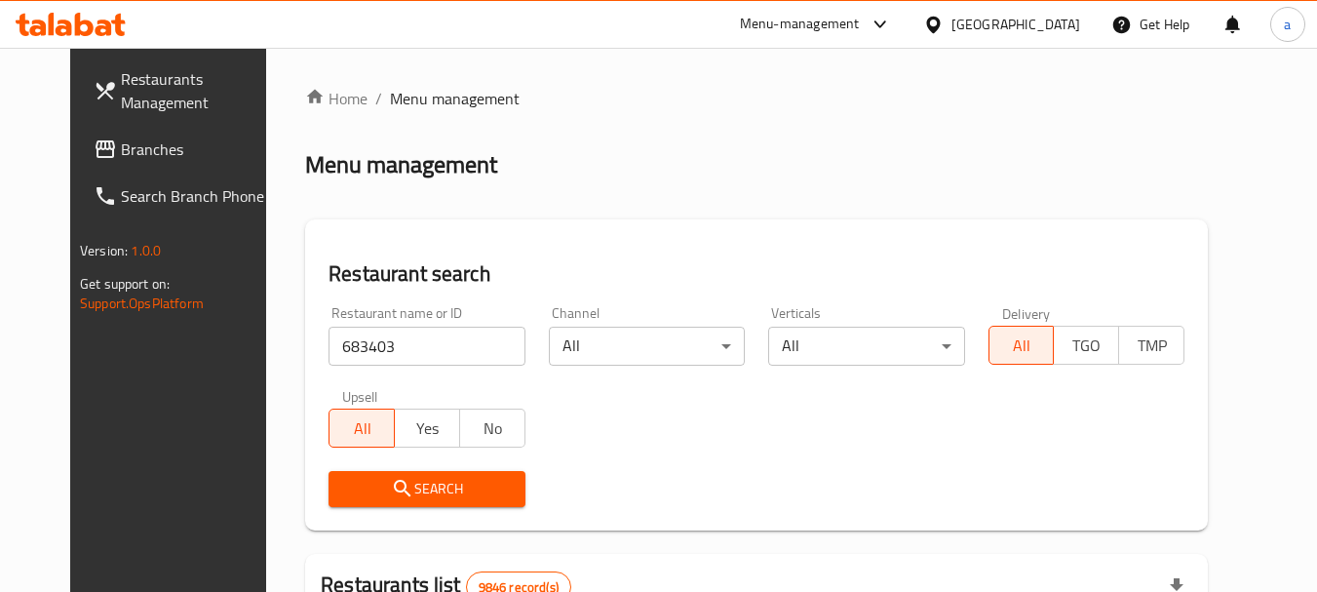
click at [411, 492] on span "Search" at bounding box center [426, 489] width 165 height 24
